Goal: Transaction & Acquisition: Book appointment/travel/reservation

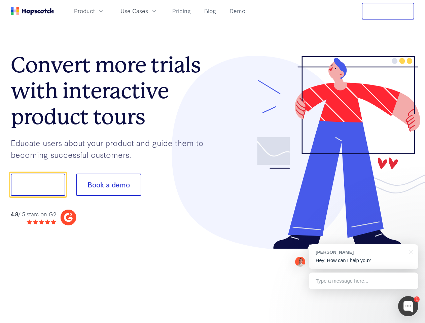
click at [212, 161] on div at bounding box center [313, 152] width 202 height 193
click at [95, 11] on span "Product" at bounding box center [84, 11] width 21 height 8
click at [148, 11] on span "Use Cases" at bounding box center [134, 11] width 28 height 8
click at [388, 11] on button "Free Trial" at bounding box center [387, 11] width 52 height 17
click at [38, 185] on button "Show me!" at bounding box center [38, 184] width 54 height 22
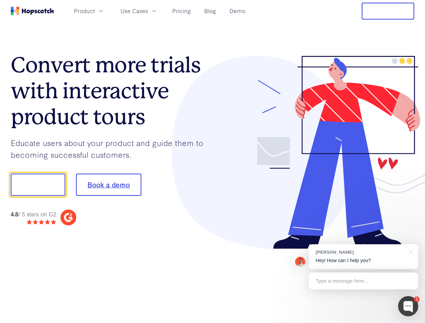
click at [108, 185] on button "Book a demo" at bounding box center [108, 184] width 65 height 22
click at [408, 306] on div at bounding box center [408, 306] width 20 height 20
click at [363, 256] on div "[PERSON_NAME] Hey! How can I help you?" at bounding box center [363, 256] width 109 height 25
click at [409, 251] on div at bounding box center [355, 184] width 126 height 224
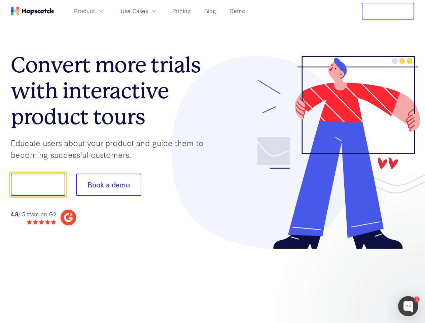
click at [363, 281] on div at bounding box center [355, 229] width 126 height 134
